Goal: Share content

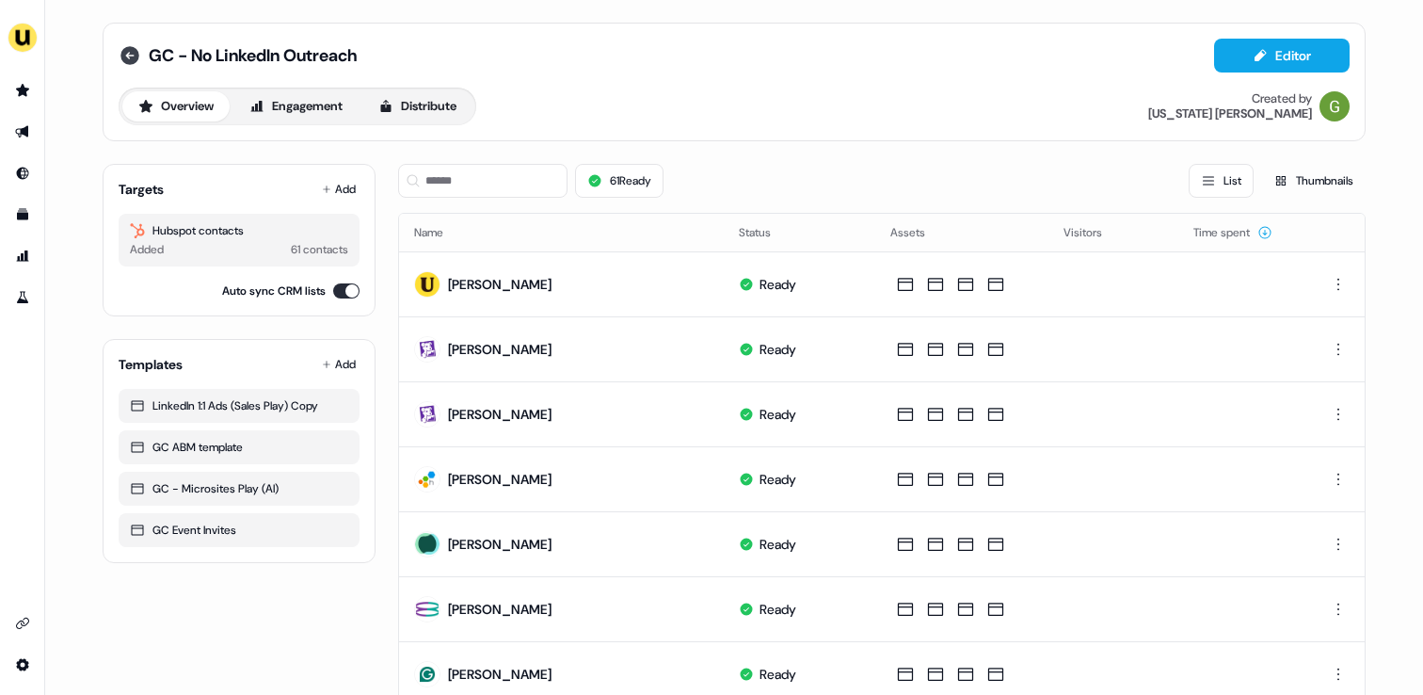
click at [137, 51] on icon at bounding box center [130, 55] width 23 height 23
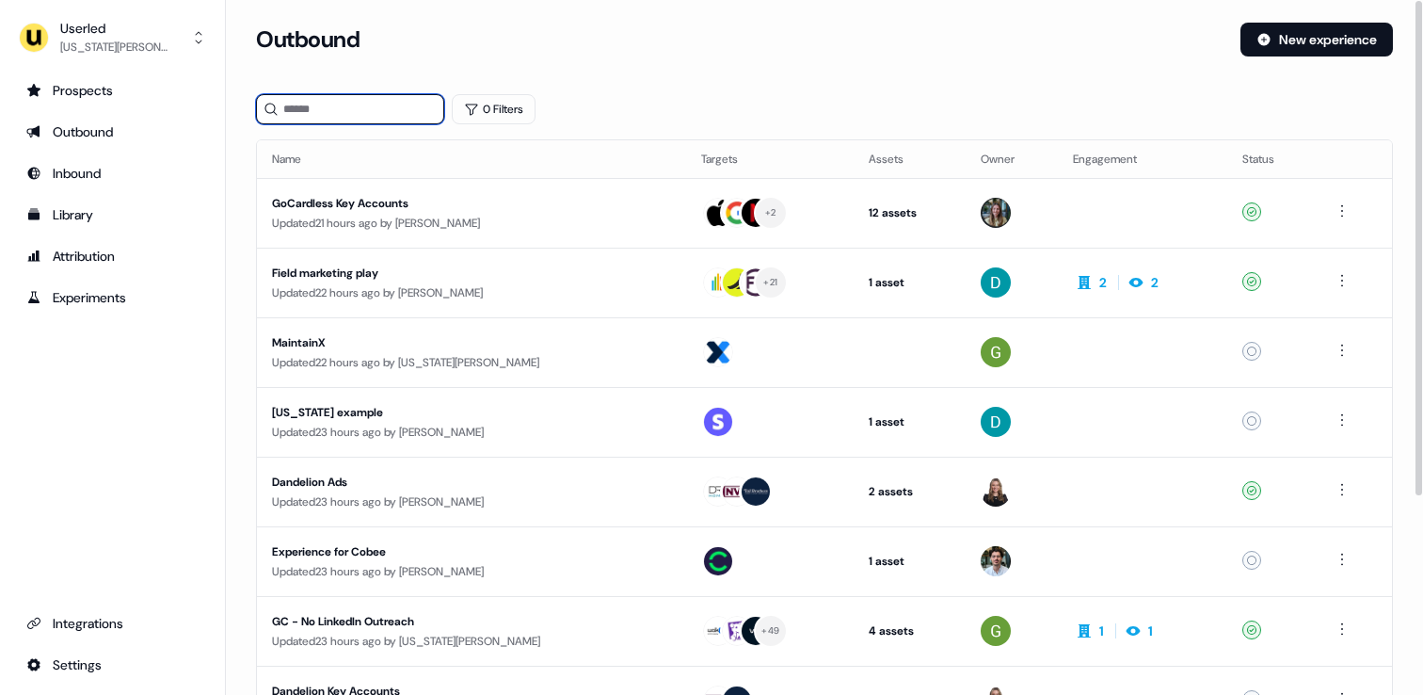
click at [376, 123] on input at bounding box center [350, 109] width 188 height 30
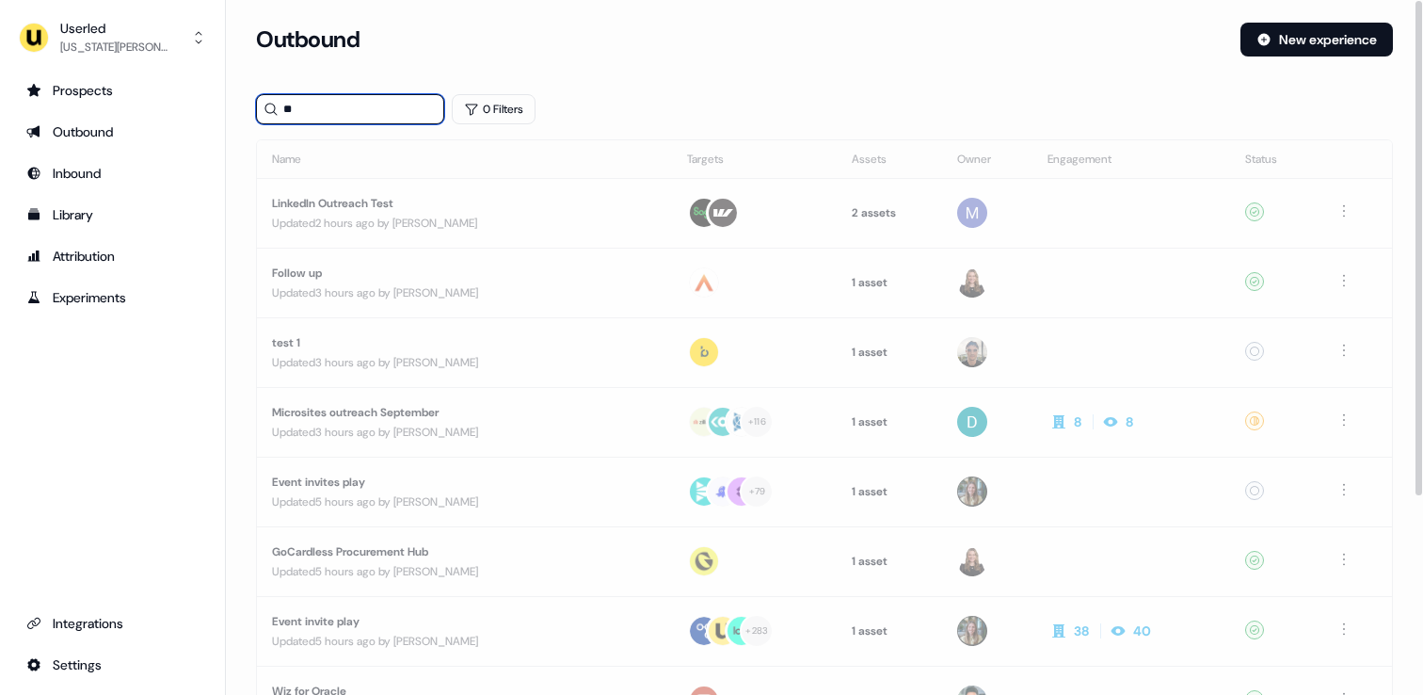
type input "*"
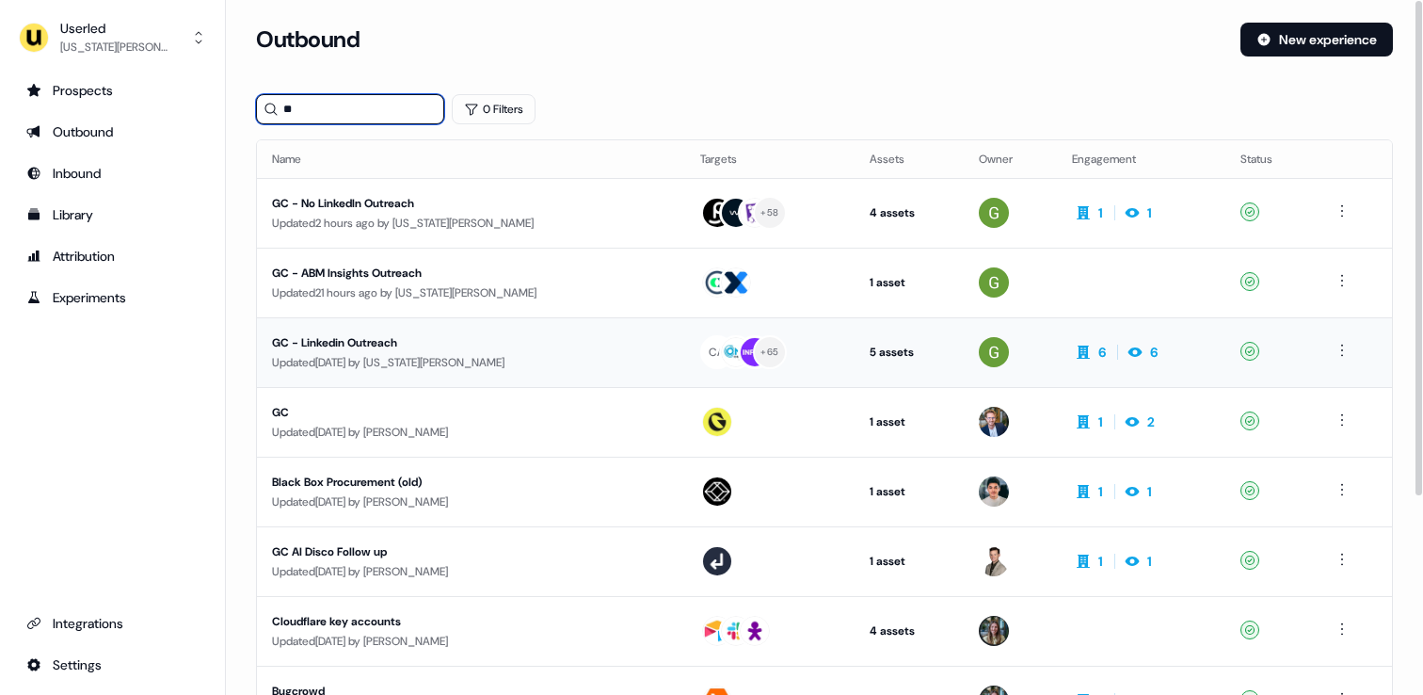
type input "**"
click at [408, 370] on div "Updated [DATE] by [US_STATE][PERSON_NAME]" at bounding box center [471, 362] width 398 height 19
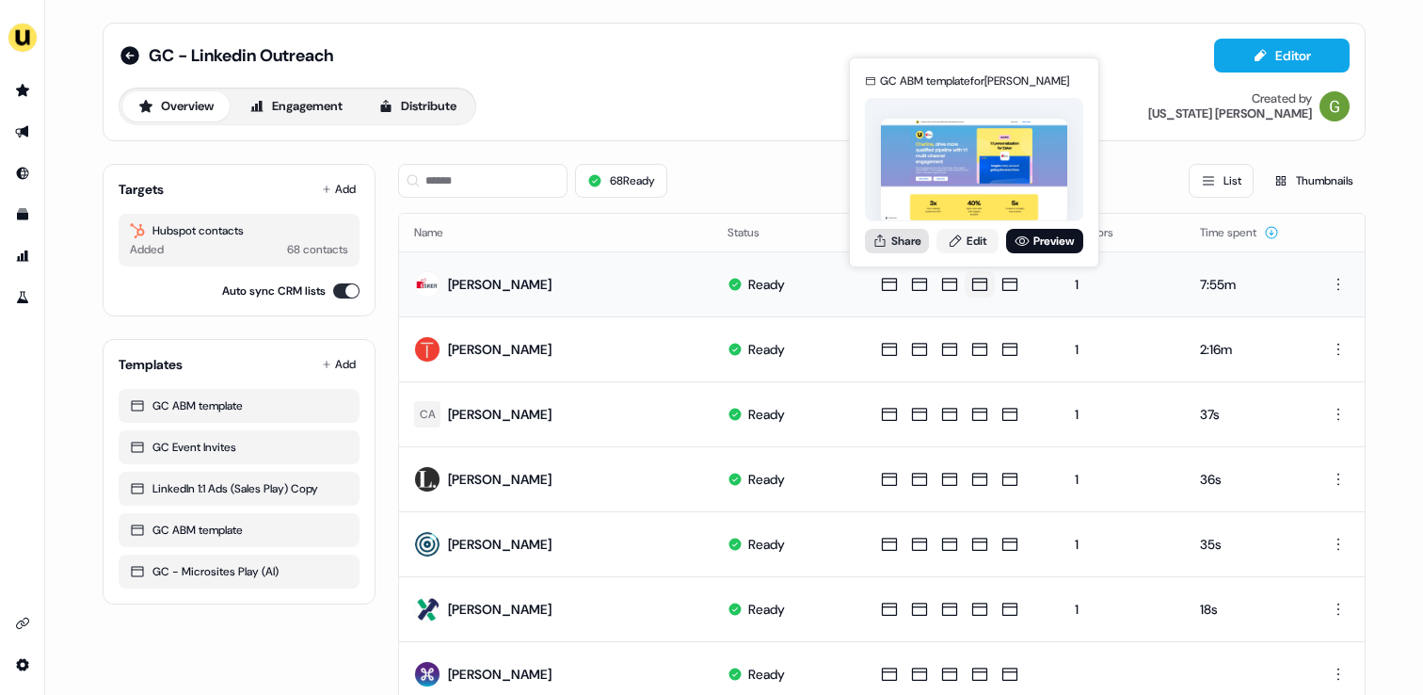
click at [906, 249] on button "Share" at bounding box center [897, 241] width 64 height 24
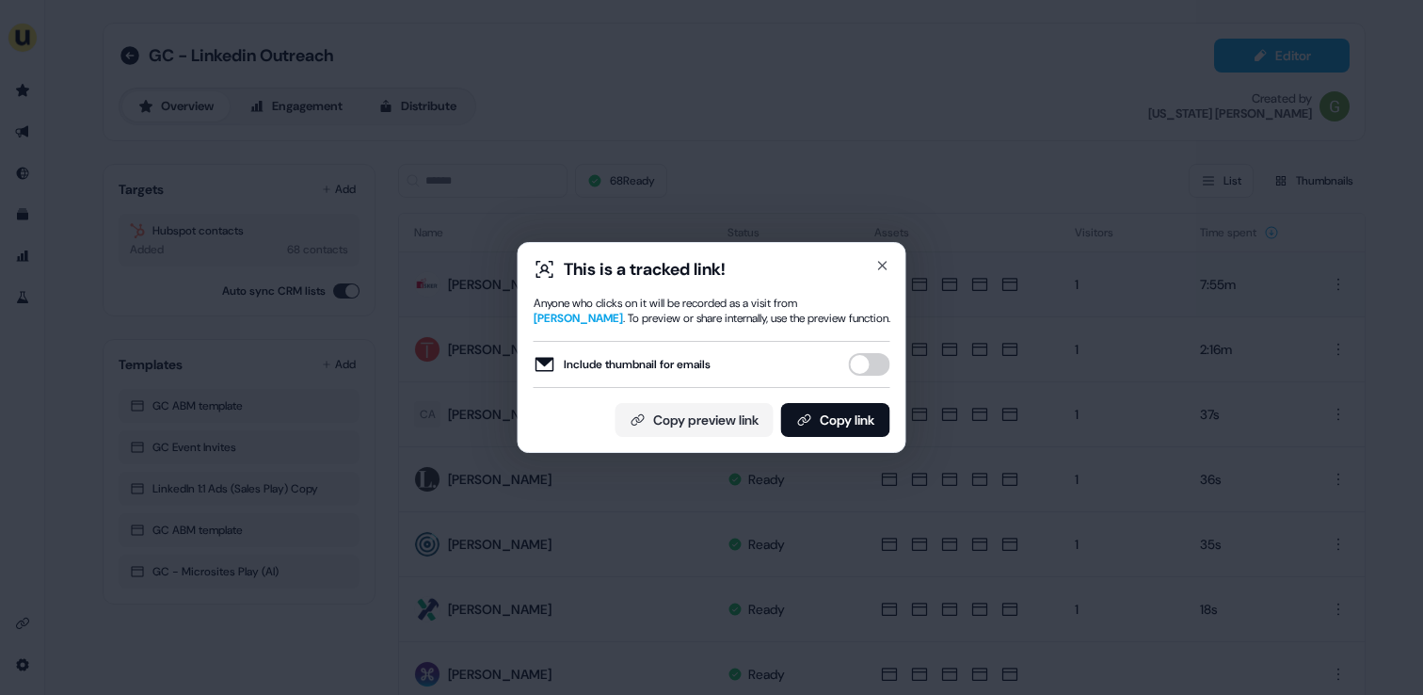
click at [862, 349] on div "Include thumbnail for emails" at bounding box center [712, 364] width 357 height 47
click at [865, 359] on button "Include thumbnail for emails" at bounding box center [869, 364] width 41 height 23
click at [860, 420] on button "Copy link" at bounding box center [835, 420] width 109 height 34
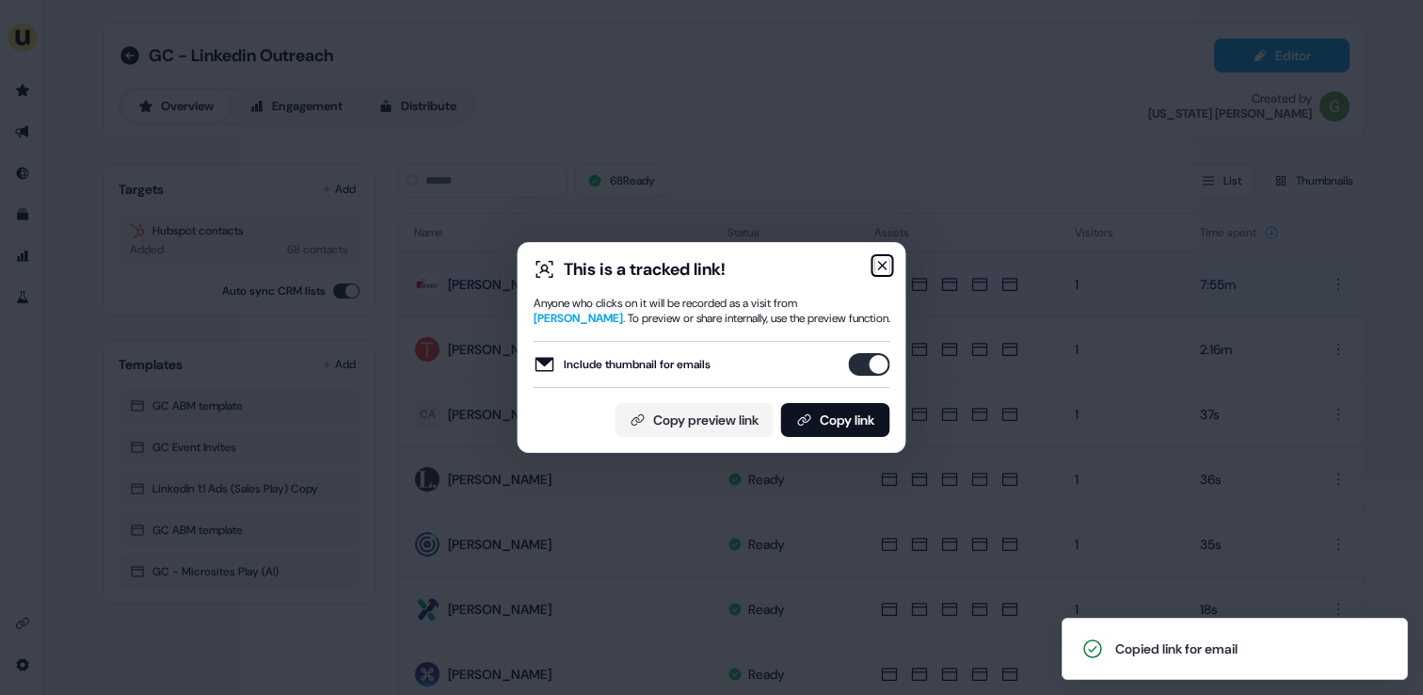
click at [881, 266] on icon "button" at bounding box center [883, 266] width 8 height 8
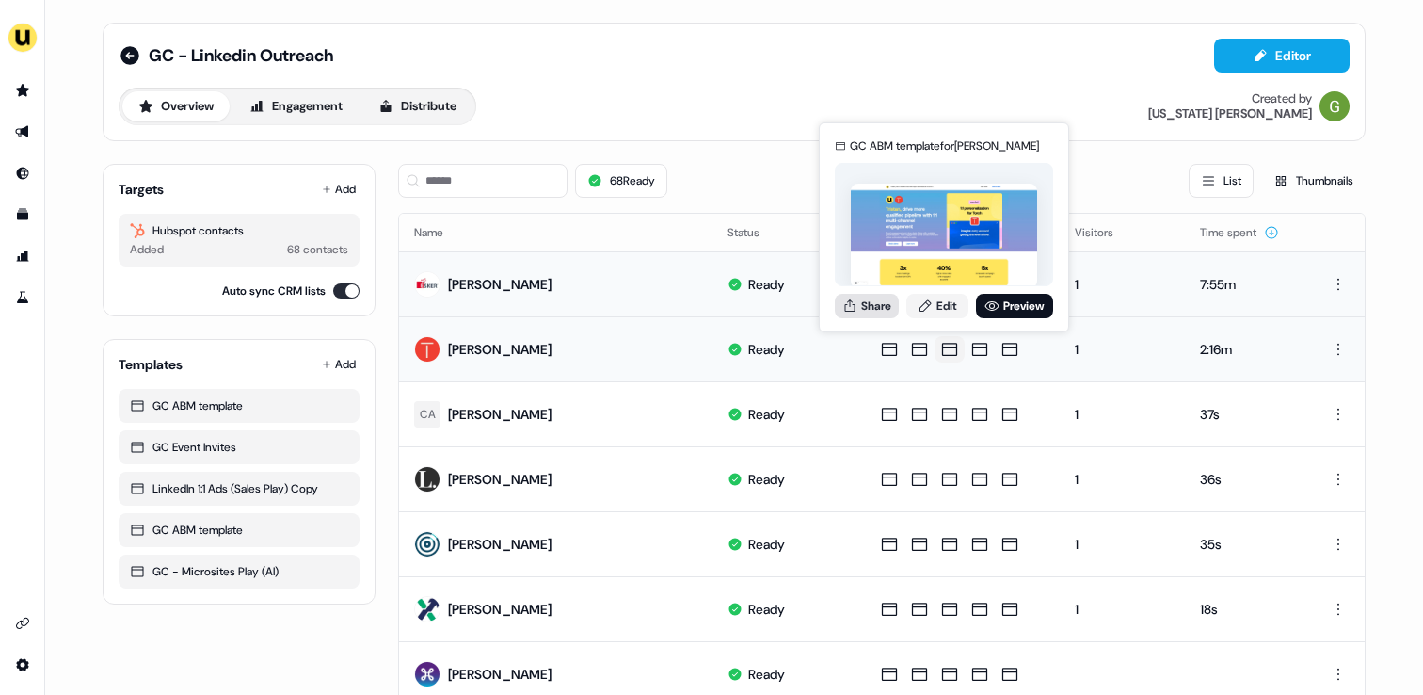
click at [886, 308] on button "Share" at bounding box center [867, 306] width 64 height 24
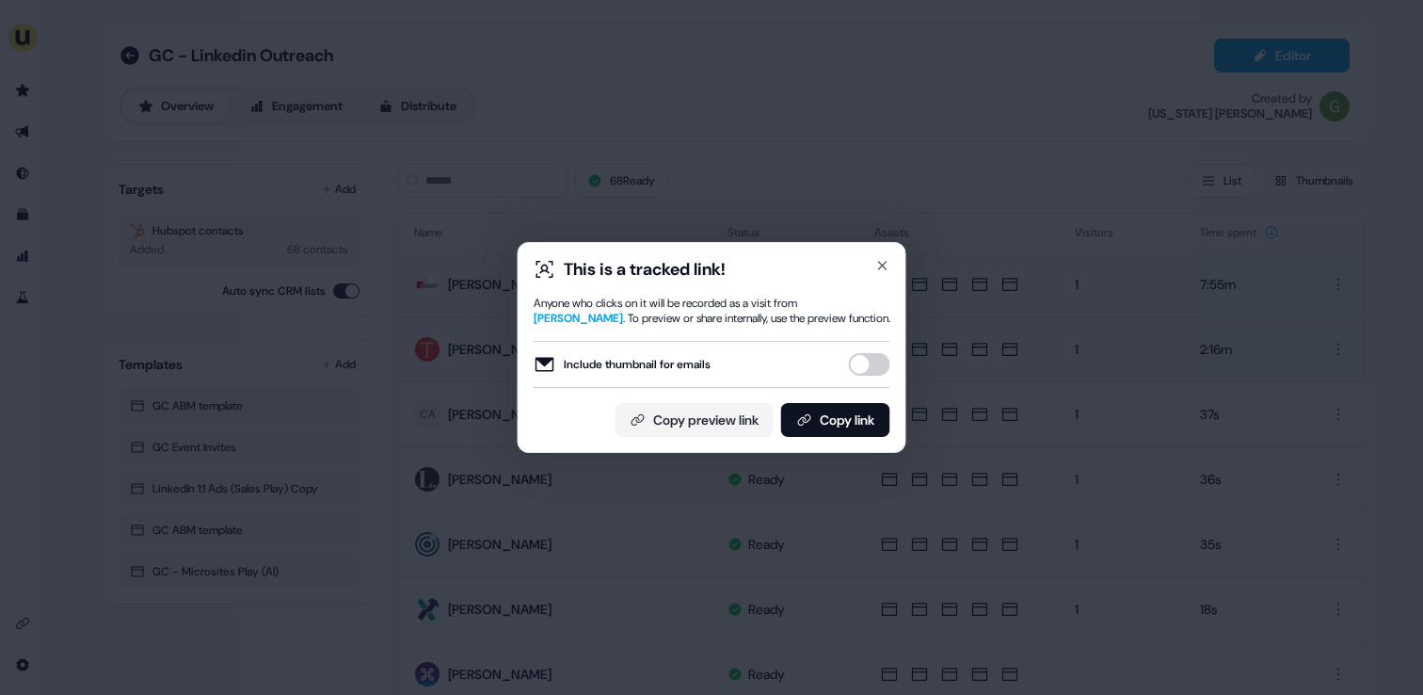
click at [860, 366] on button "Include thumbnail for emails" at bounding box center [869, 364] width 41 height 23
click at [829, 432] on button "Copy link" at bounding box center [835, 420] width 109 height 34
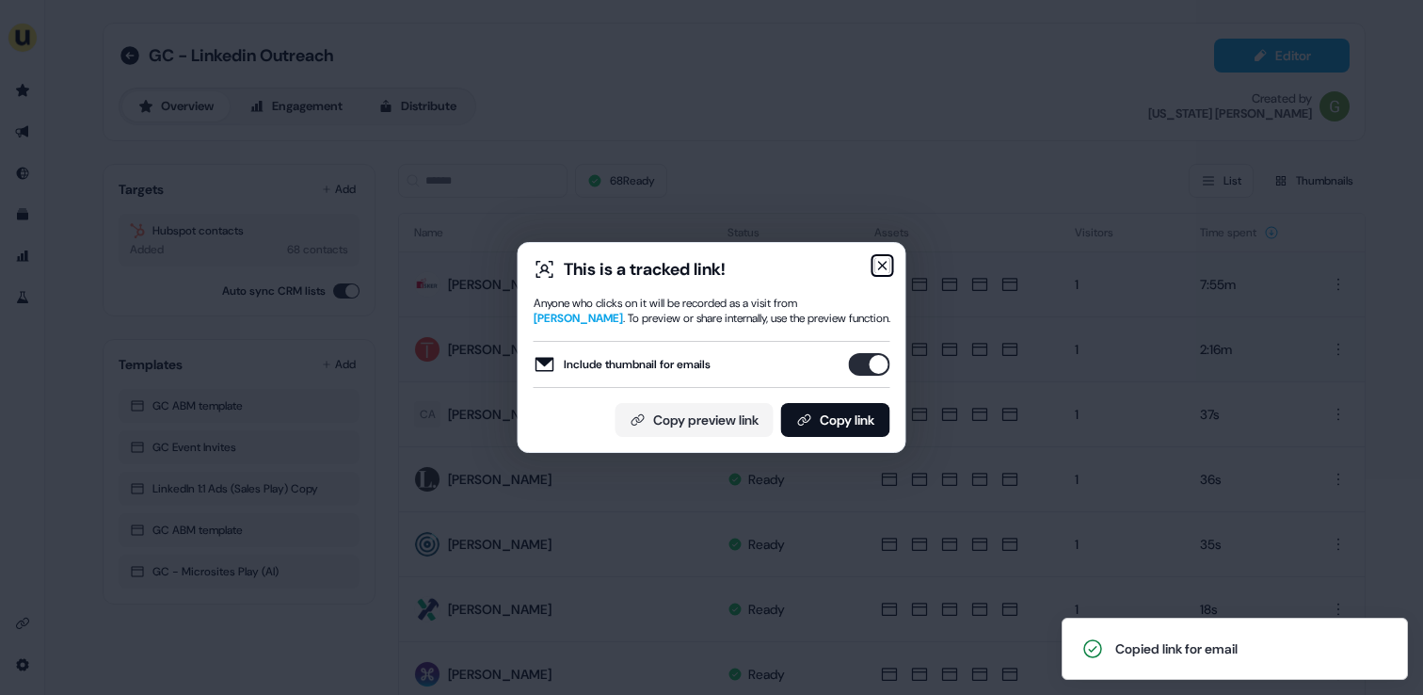
click at [887, 258] on icon "button" at bounding box center [883, 265] width 15 height 15
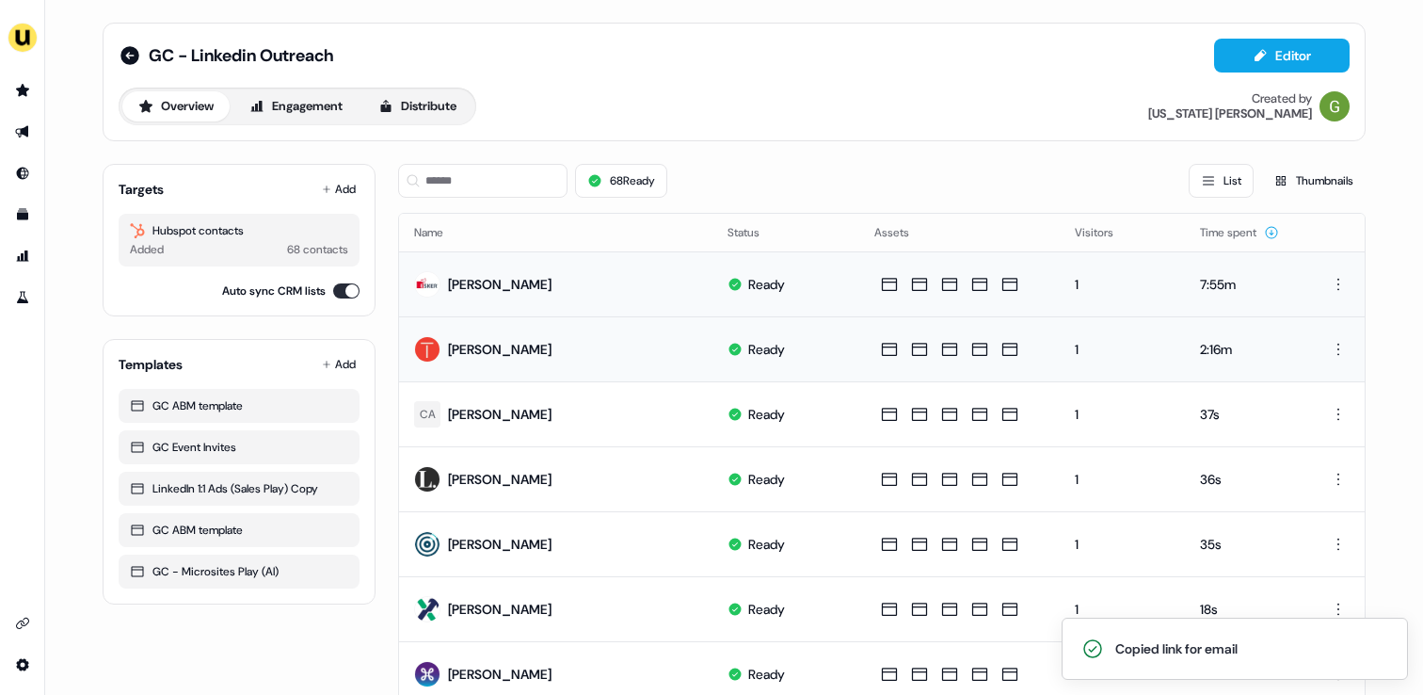
click at [960, 166] on div "68 Ready List Thumbnails" at bounding box center [882, 181] width 968 height 34
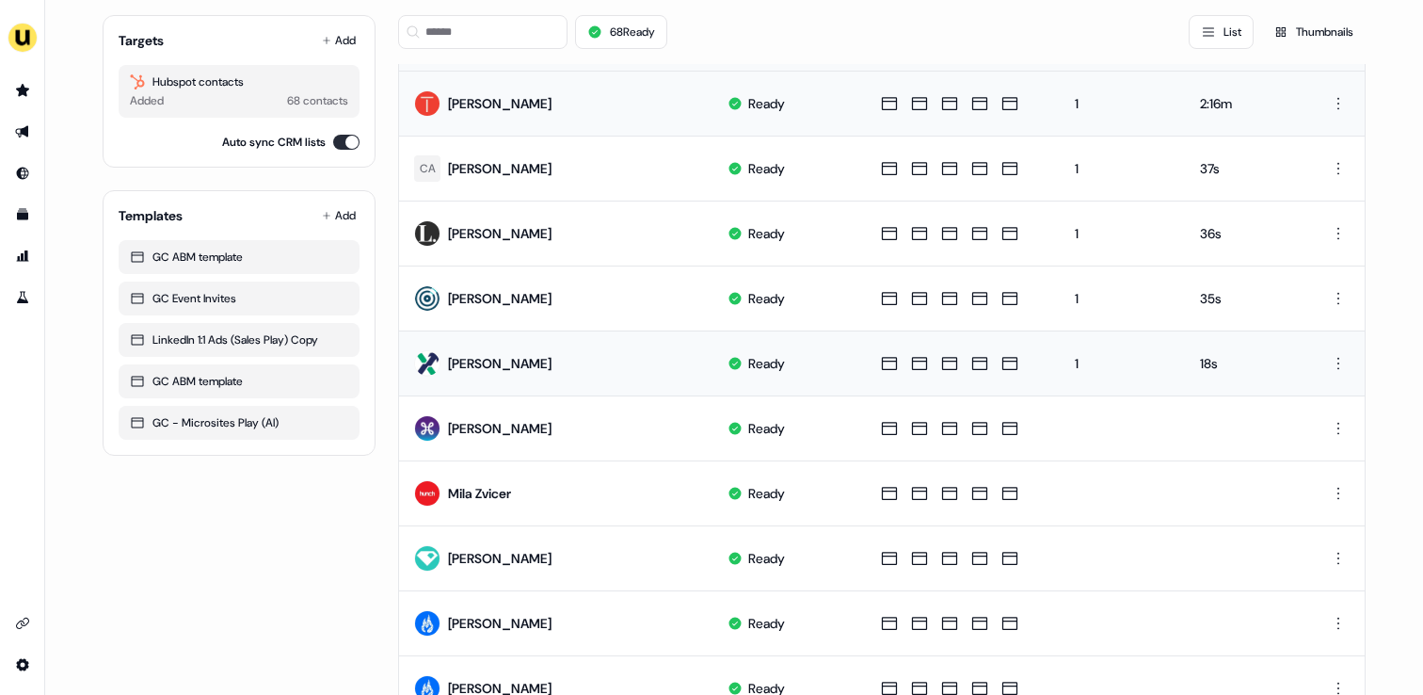
scroll to position [249, 0]
